Goal: Find specific page/section

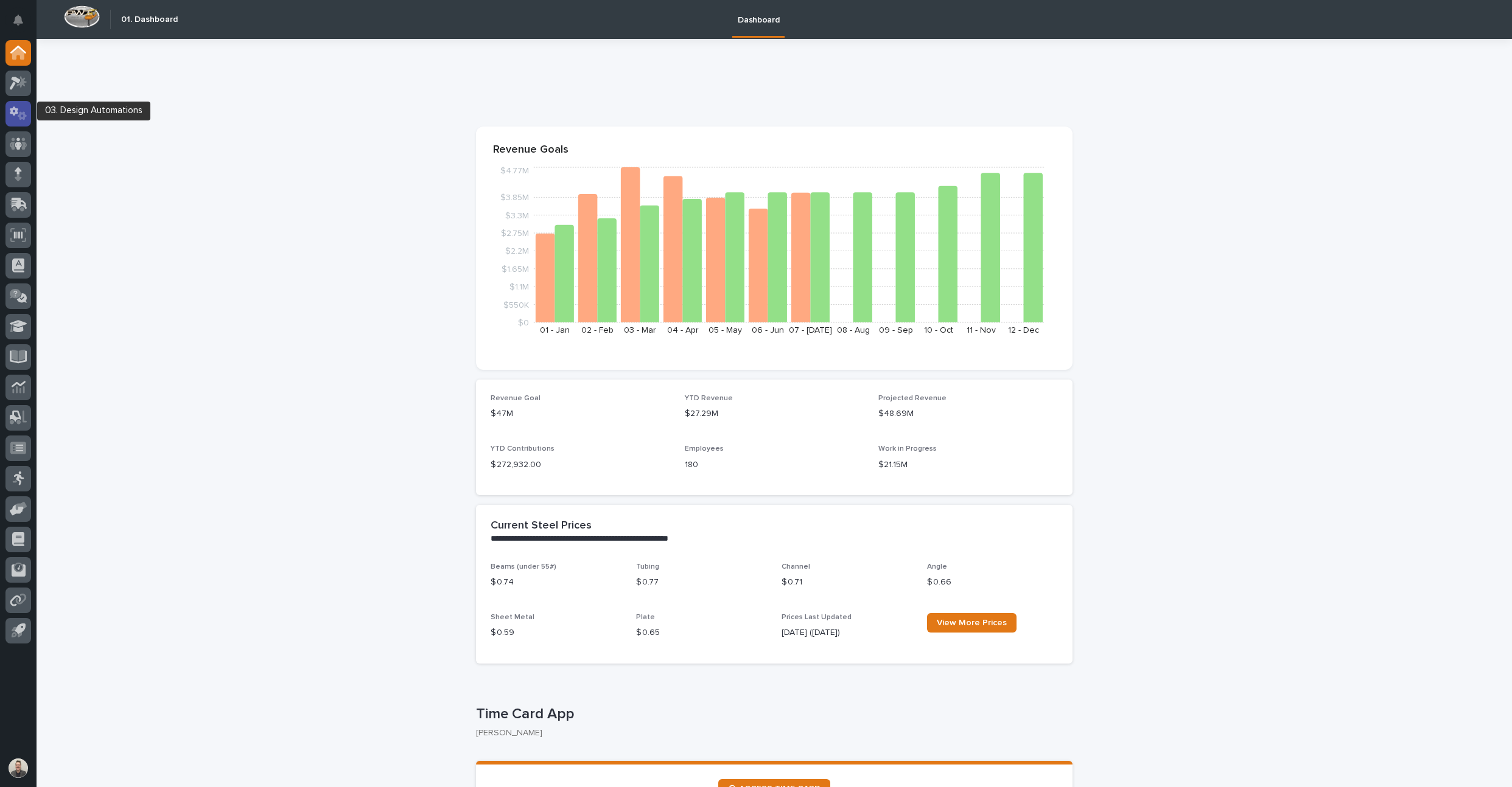
click at [18, 117] on icon at bounding box center [22, 115] width 9 height 8
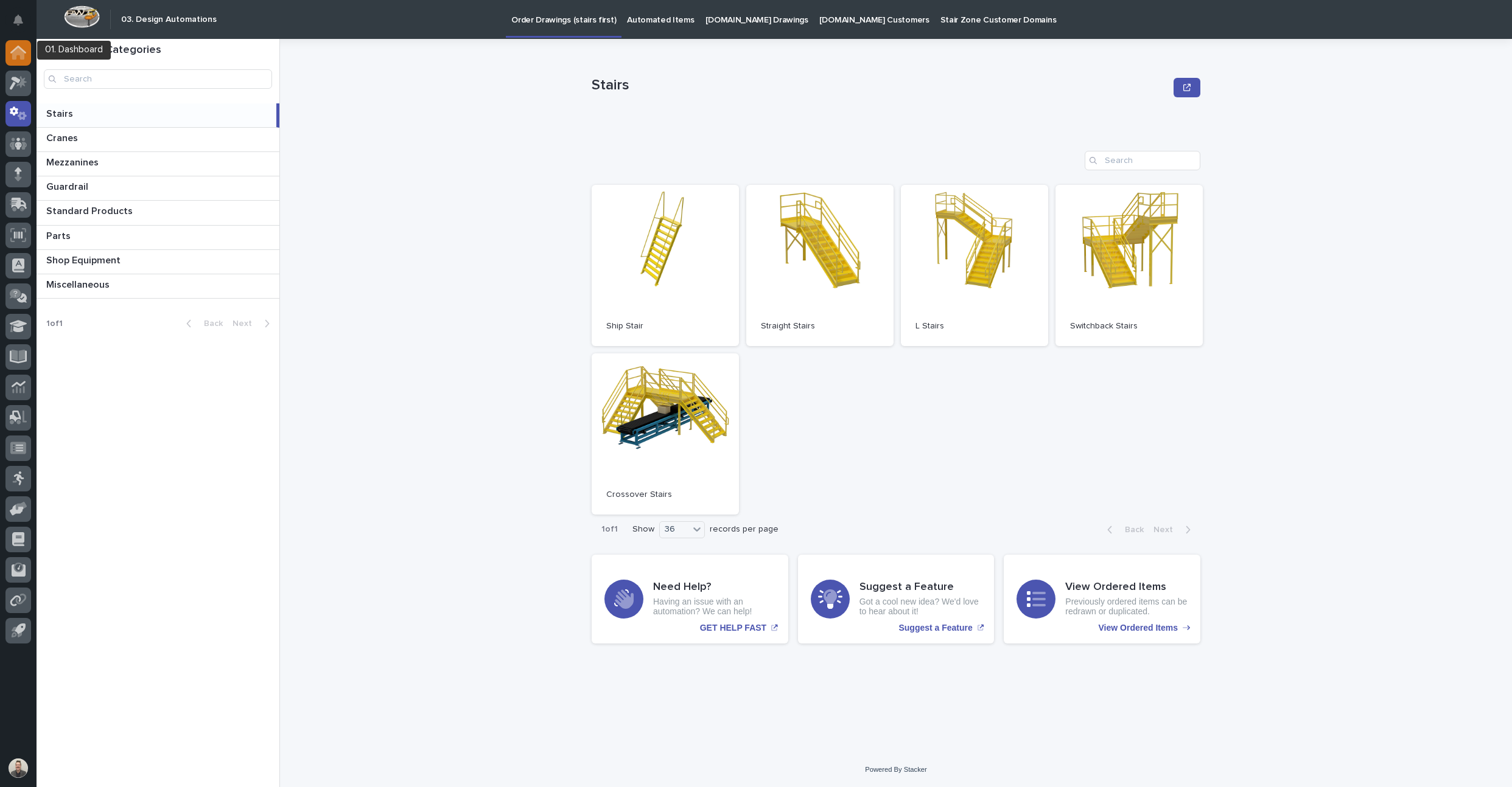
click at [21, 64] on div at bounding box center [18, 53] width 25 height 25
